Goal: Information Seeking & Learning: Learn about a topic

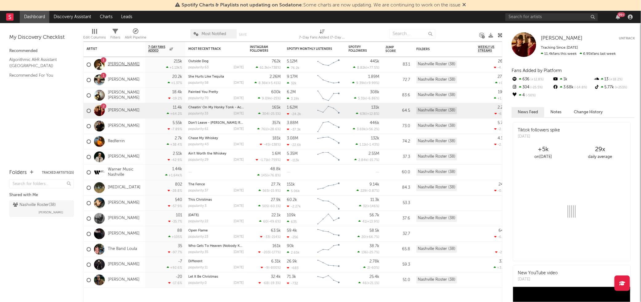
click at [131, 66] on link "[PERSON_NAME]" at bounding box center [124, 64] width 32 height 5
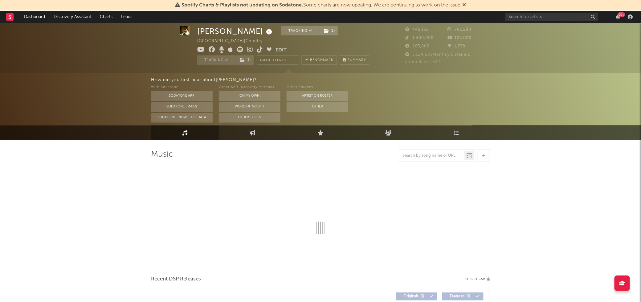
scroll to position [84, 0]
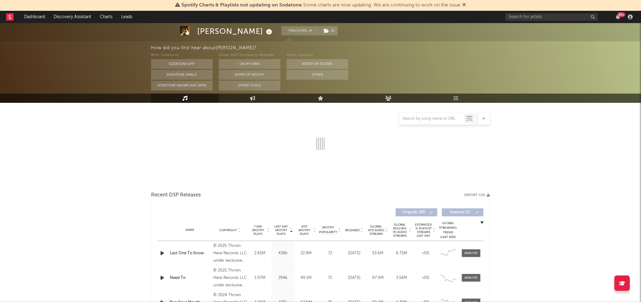
select select "6m"
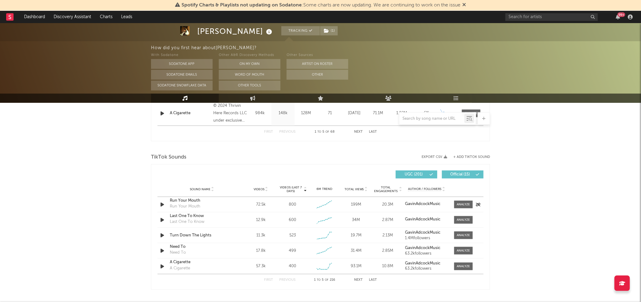
scroll to position [368, 0]
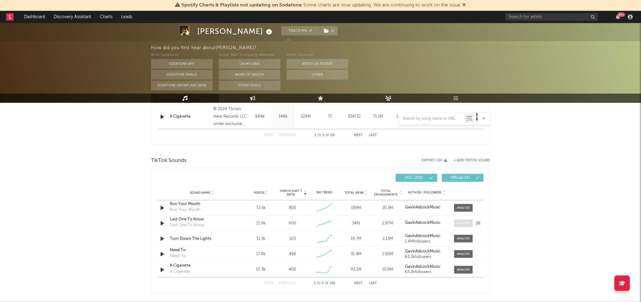
click at [460, 224] on div at bounding box center [463, 223] width 13 height 5
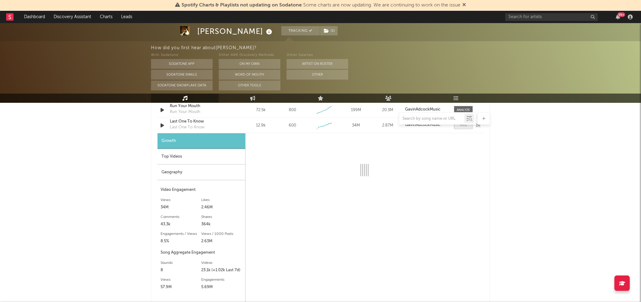
scroll to position [477, 0]
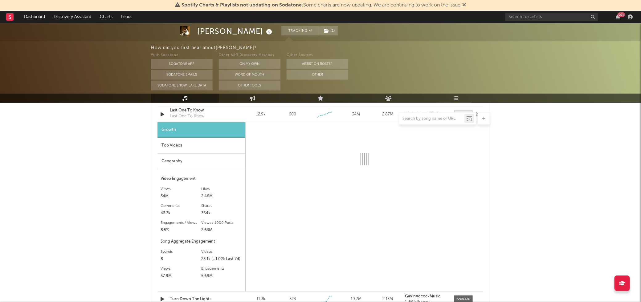
select select "1w"
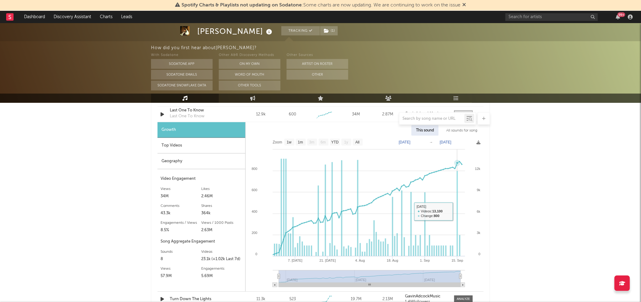
click at [458, 211] on rect at bounding box center [365, 214] width 238 height 156
click at [173, 144] on div "Top Videos" at bounding box center [201, 146] width 88 height 16
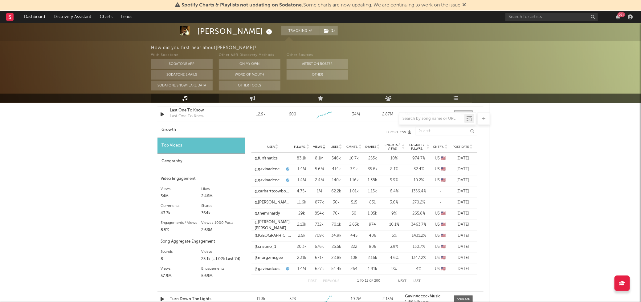
click at [459, 149] on div "User Fllwrs. Views Likes Cmnts. Shares Engmts / Views Engmts / Fllwrs. Cntry. P…" at bounding box center [364, 147] width 226 height 12
click at [460, 146] on span "Post Date" at bounding box center [461, 147] width 16 height 4
click at [282, 168] on div "@badapple379" at bounding box center [272, 170] width 36 height 6
click at [270, 169] on link "@badapple379" at bounding box center [267, 170] width 27 height 6
click at [278, 181] on link "@coalthemole" at bounding box center [267, 181] width 26 height 6
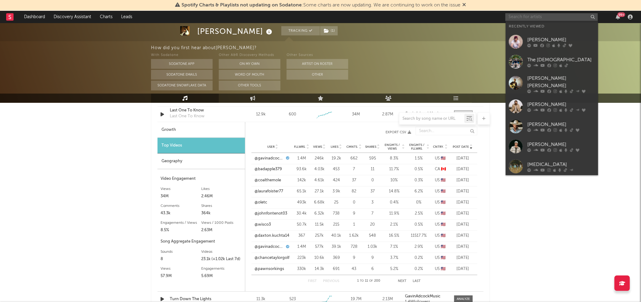
click at [532, 13] on input "text" at bounding box center [551, 17] width 92 height 8
drag, startPoint x: 549, startPoint y: 83, endPoint x: 467, endPoint y: 45, distance: 90.3
click at [549, 90] on icon at bounding box center [549, 92] width 4 height 4
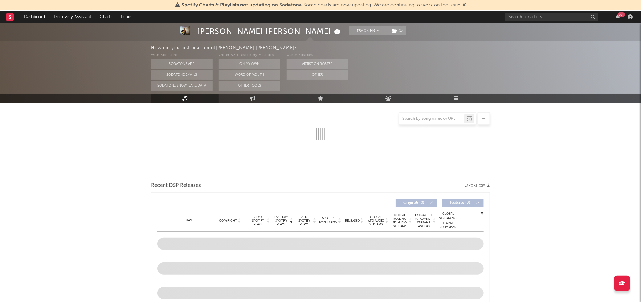
scroll to position [144, 0]
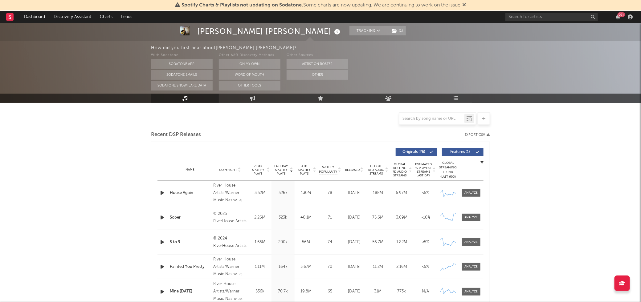
select select "6m"
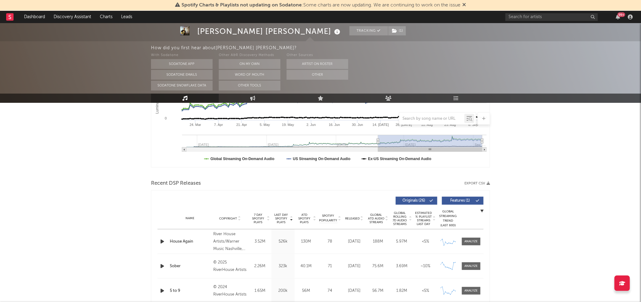
scroll to position [424, 0]
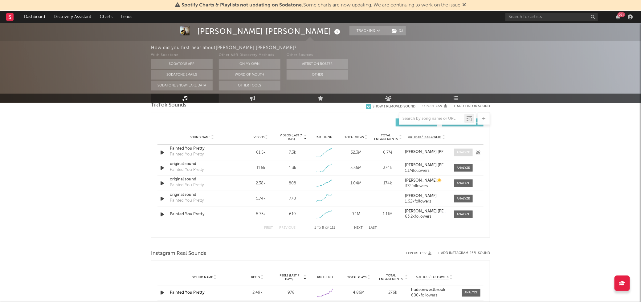
click at [455, 150] on span at bounding box center [463, 153] width 18 height 8
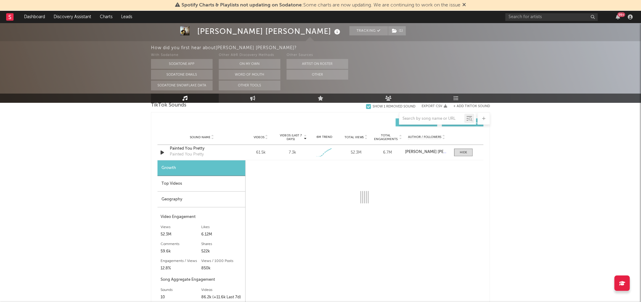
select select "1w"
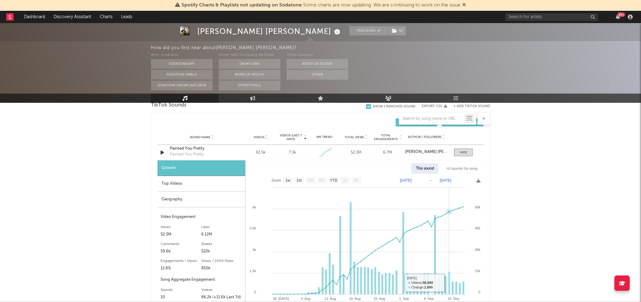
scroll to position [438, 0]
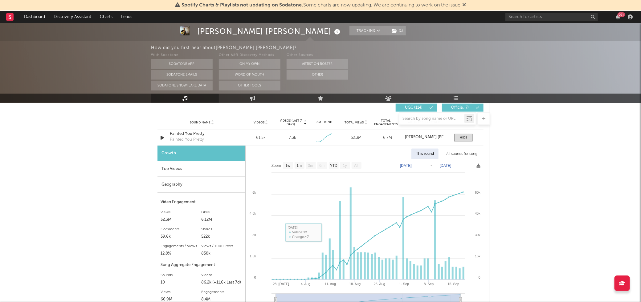
click at [187, 172] on div "Top Videos" at bounding box center [201, 169] width 88 height 16
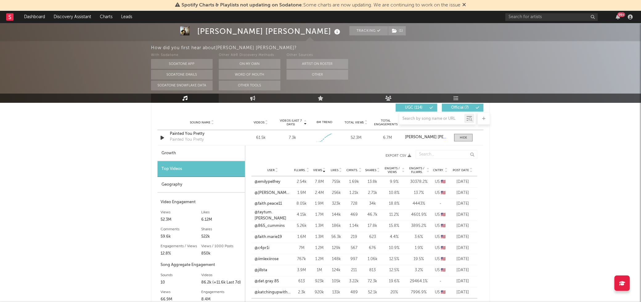
click at [458, 169] on span "Post Date" at bounding box center [461, 171] width 16 height 4
click at [276, 184] on link "@truckquotes45" at bounding box center [269, 182] width 31 height 6
